Goal: Communication & Community: Answer question/provide support

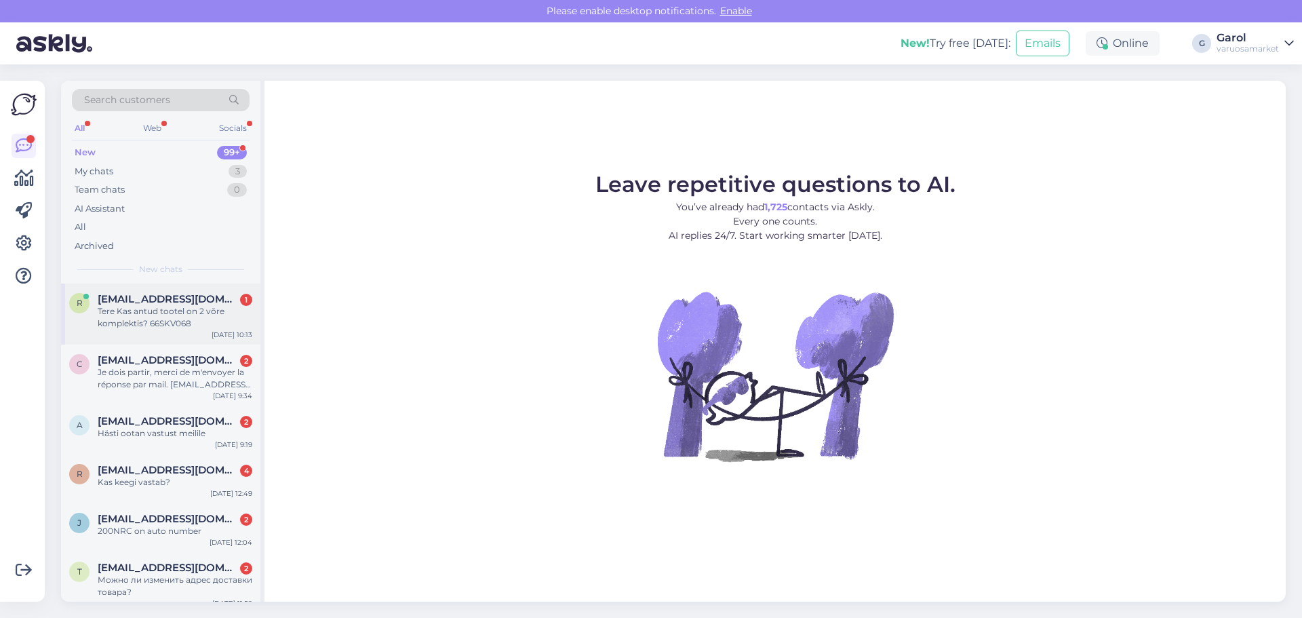
click at [151, 319] on div "Tere Kas antud tootel on 2 võre komplektis? 66SKV068" at bounding box center [175, 317] width 155 height 24
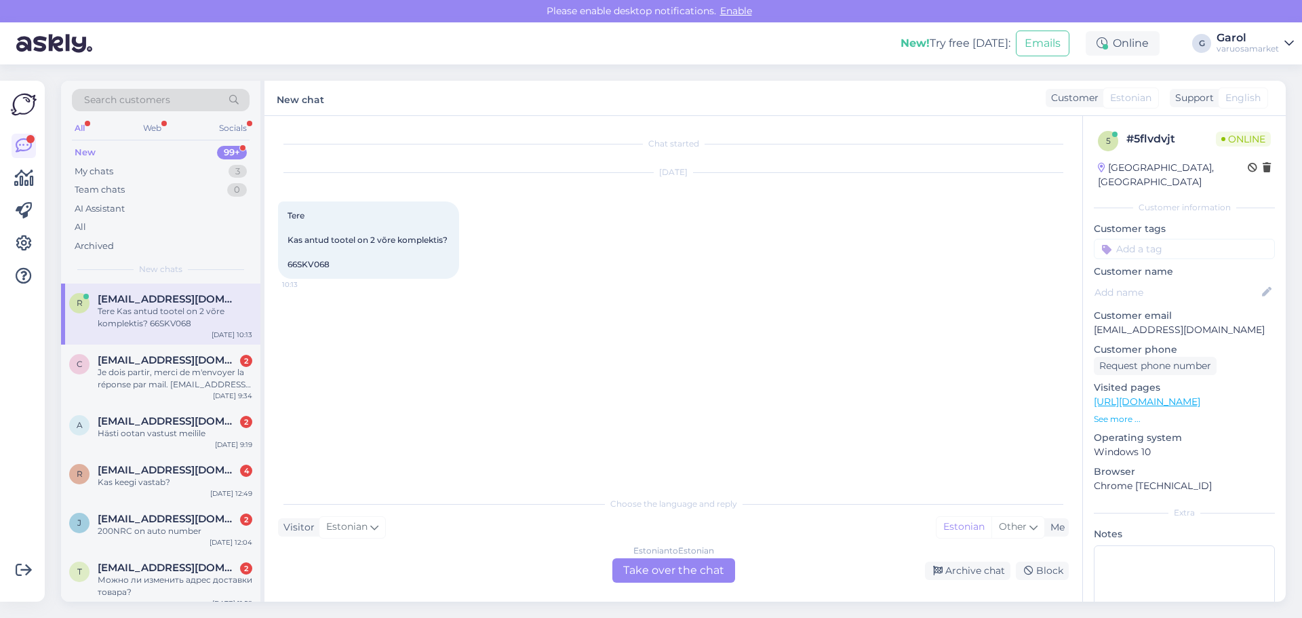
click at [300, 268] on span "Tere Kas antud tootel on 2 võre komplektis? 66SKV068" at bounding box center [368, 239] width 162 height 59
copy div "66SKV068 10:13"
click at [657, 571] on div "Estonian to Estonian Take over the chat" at bounding box center [673, 570] width 123 height 24
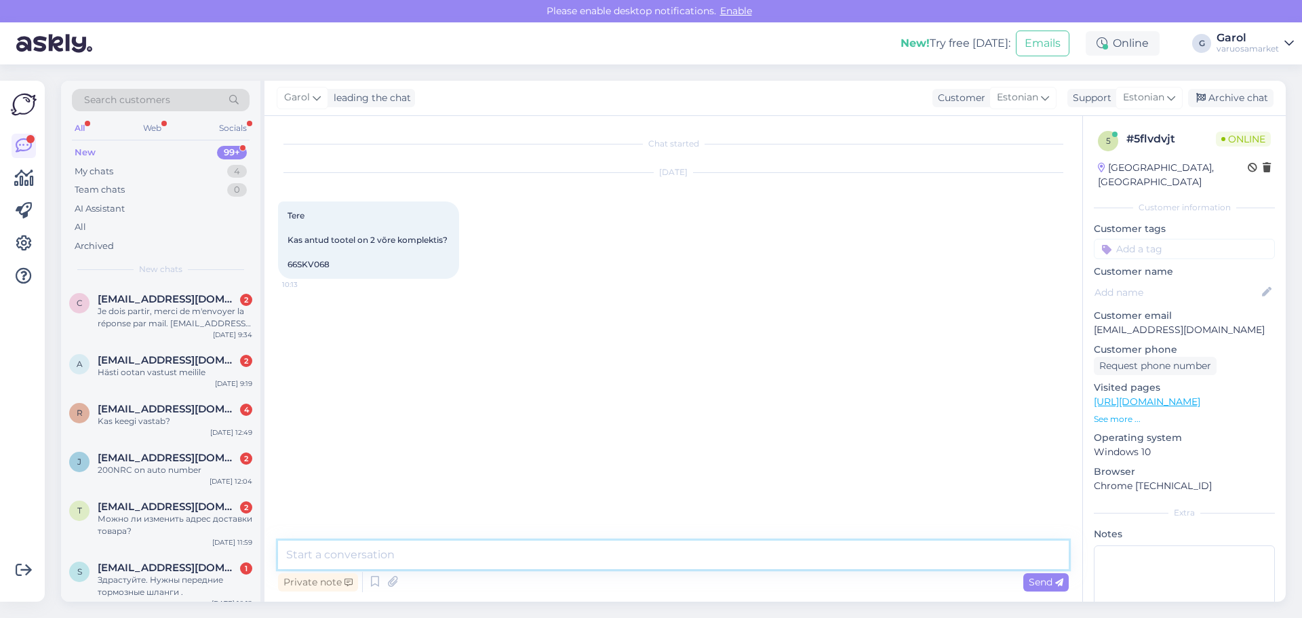
click at [607, 557] on textarea at bounding box center [673, 554] width 790 height 28
type textarea "Tere, jah. Komplektis on 2tk"
click at [166, 375] on div "Hästi ootan vastust meilile" at bounding box center [175, 372] width 155 height 12
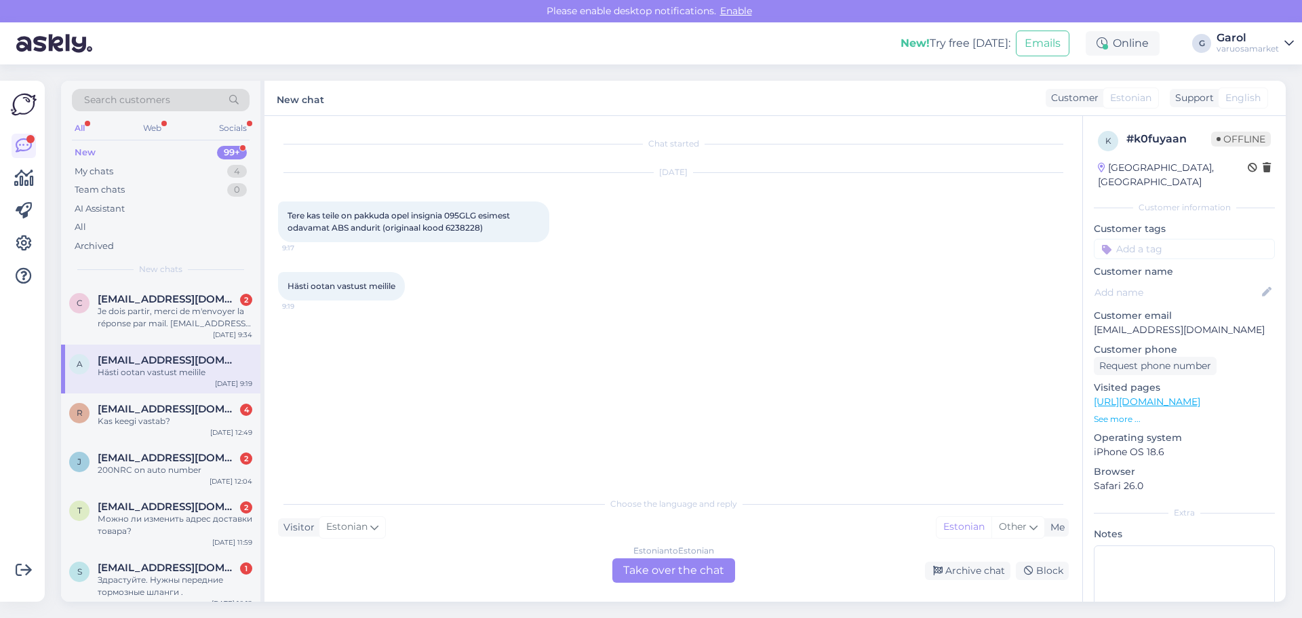
drag, startPoint x: 209, startPoint y: 372, endPoint x: 369, endPoint y: 434, distance: 171.5
click at [369, 434] on div "Chat started [DATE] Tere kas teile on pakkuda opel insignia 095GLG esimest odav…" at bounding box center [679, 303] width 803 height 348
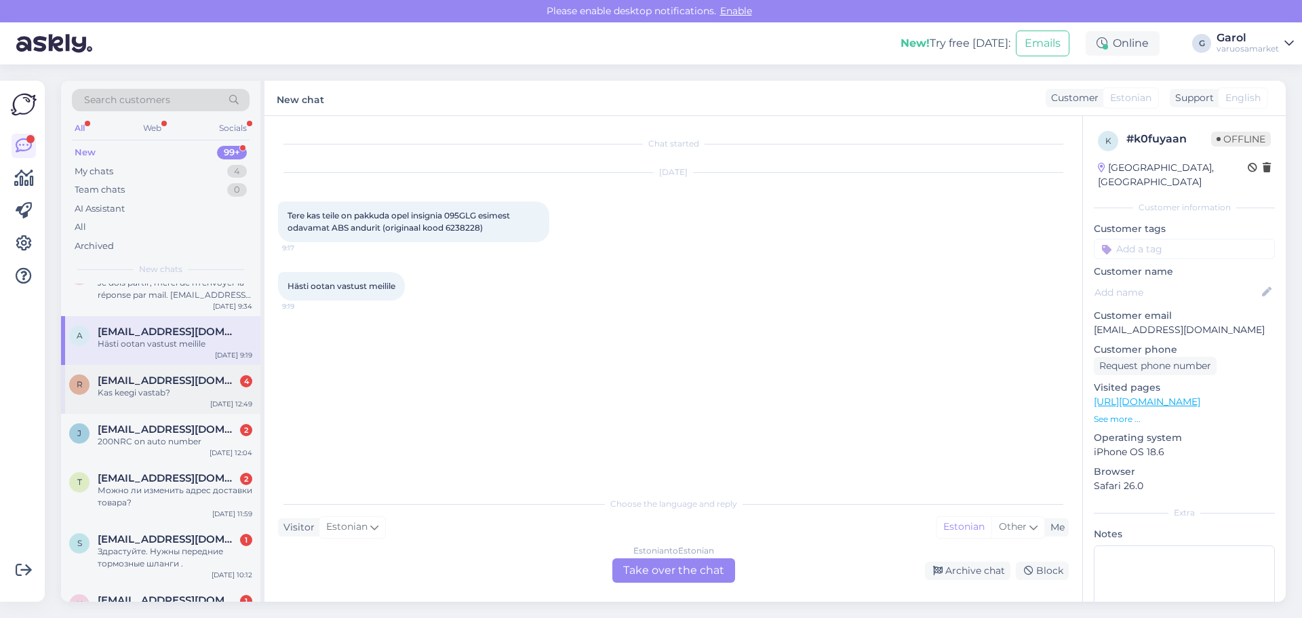
scroll to position [68, 0]
